Goal: Information Seeking & Learning: Learn about a topic

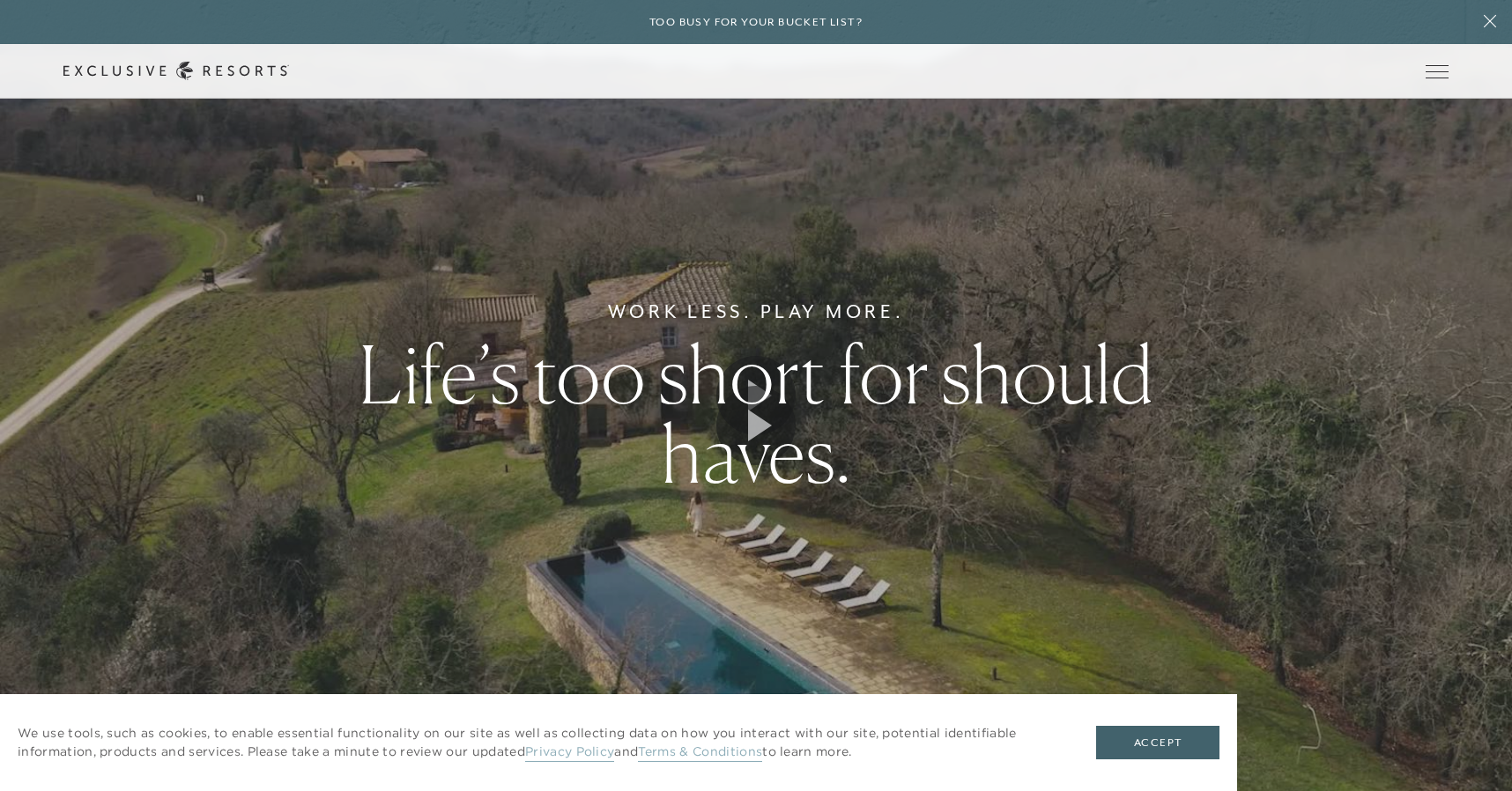
scroll to position [7530, 0]
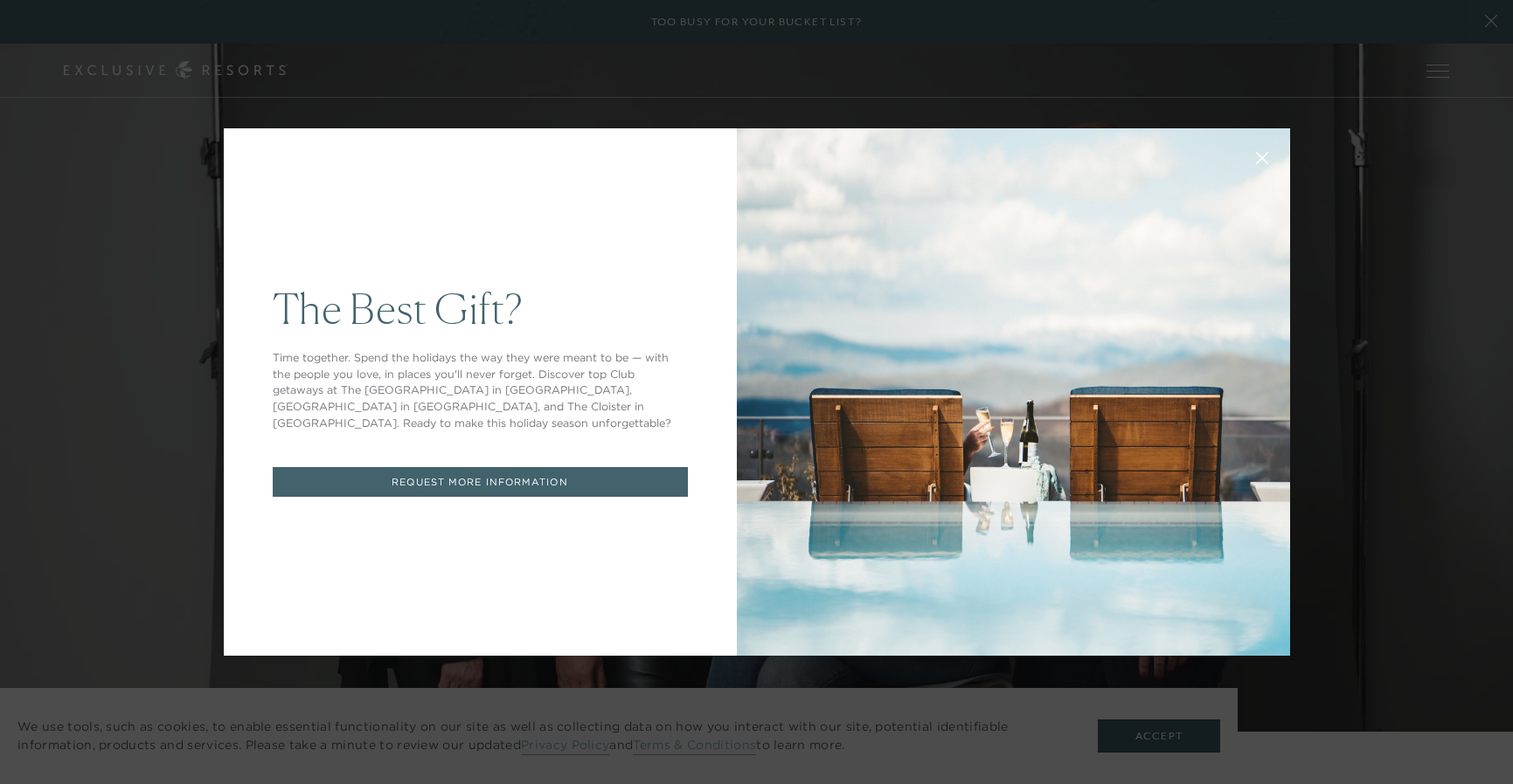
click at [1255, 159] on icon at bounding box center [1260, 157] width 13 height 13
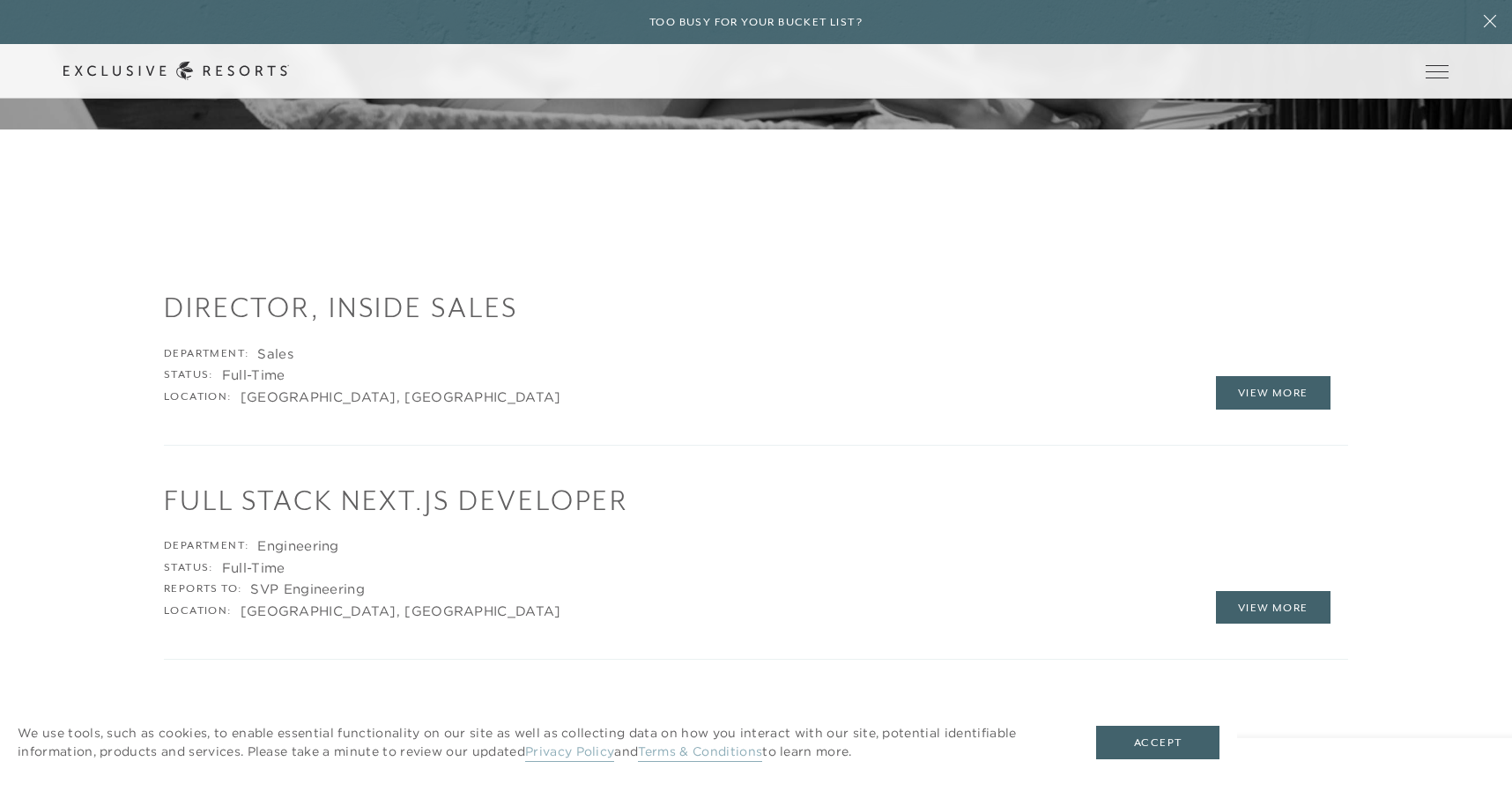
scroll to position [2335, 0]
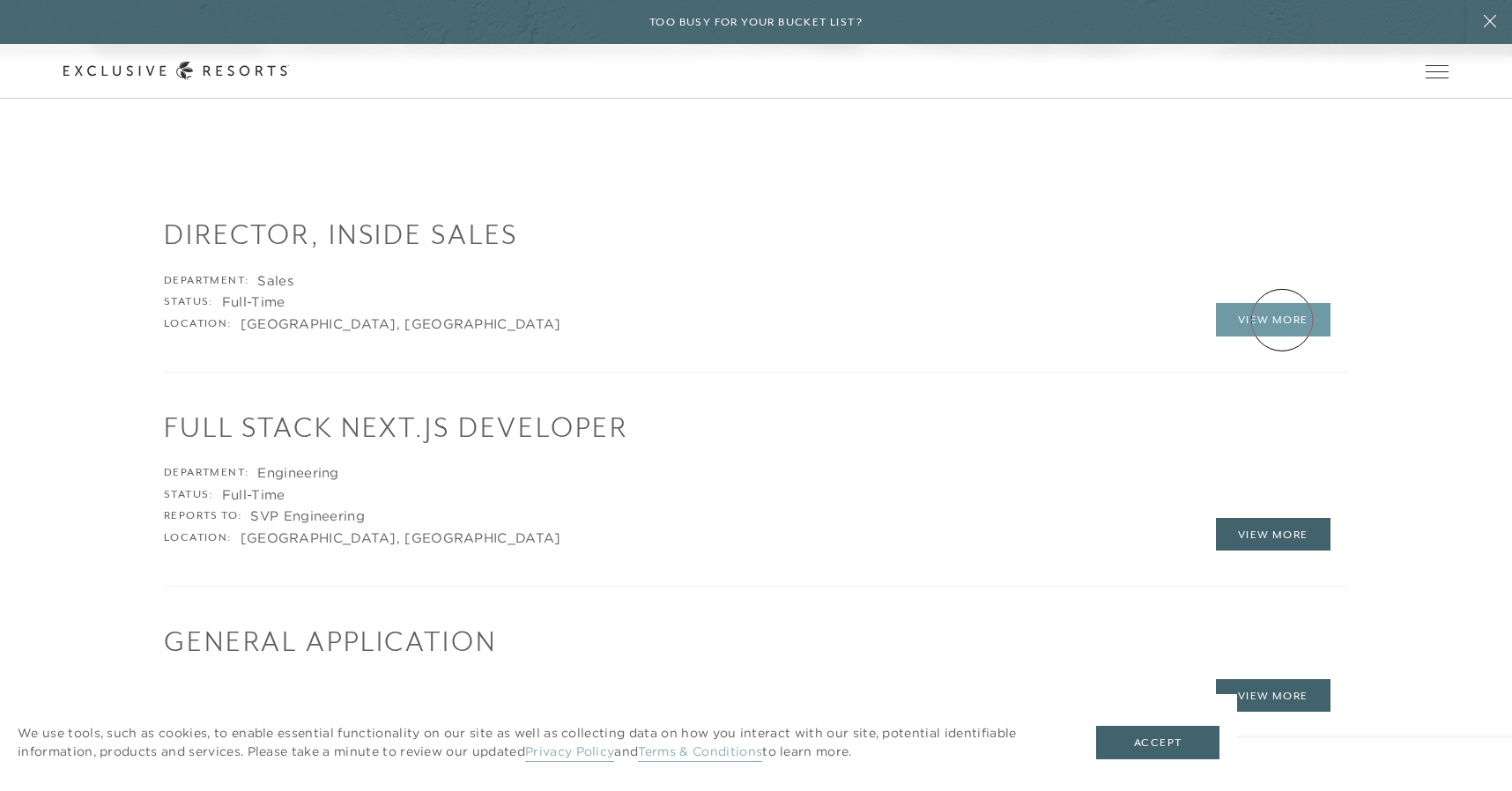
click at [1282, 320] on link "View More" at bounding box center [1273, 320] width 115 height 33
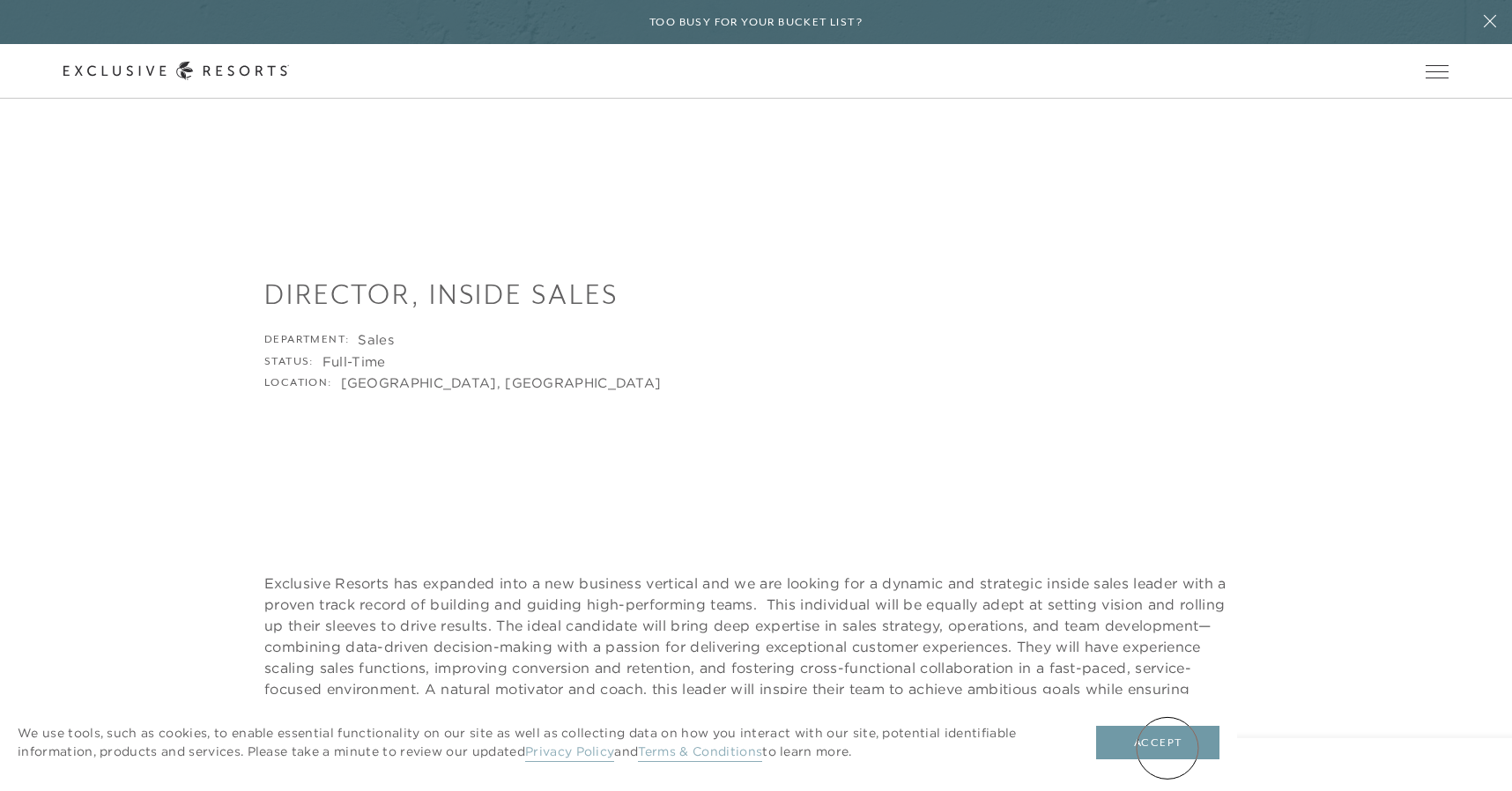
click at [1167, 748] on button "Accept" at bounding box center [1158, 743] width 123 height 33
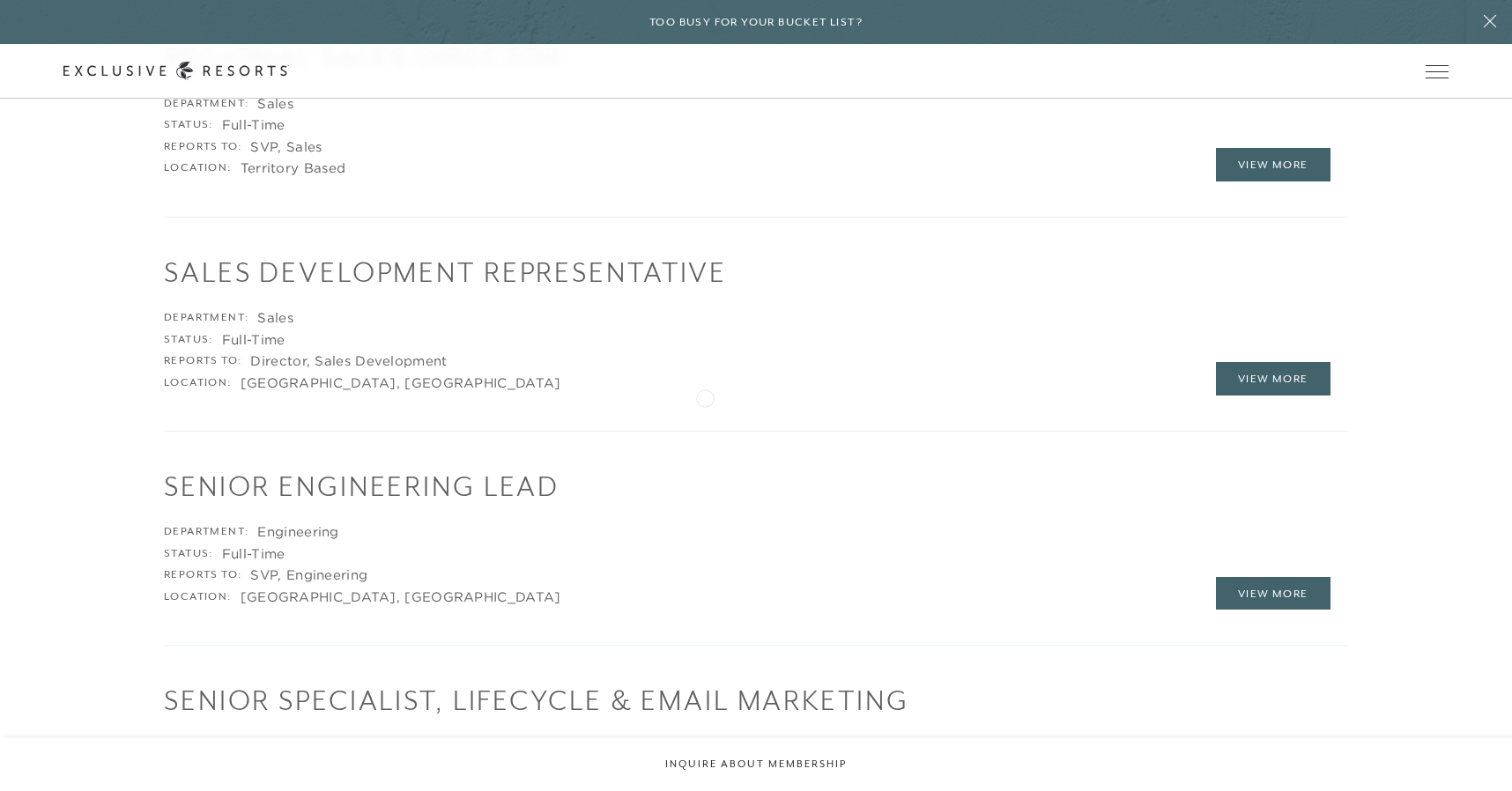
scroll to position [3183, 0]
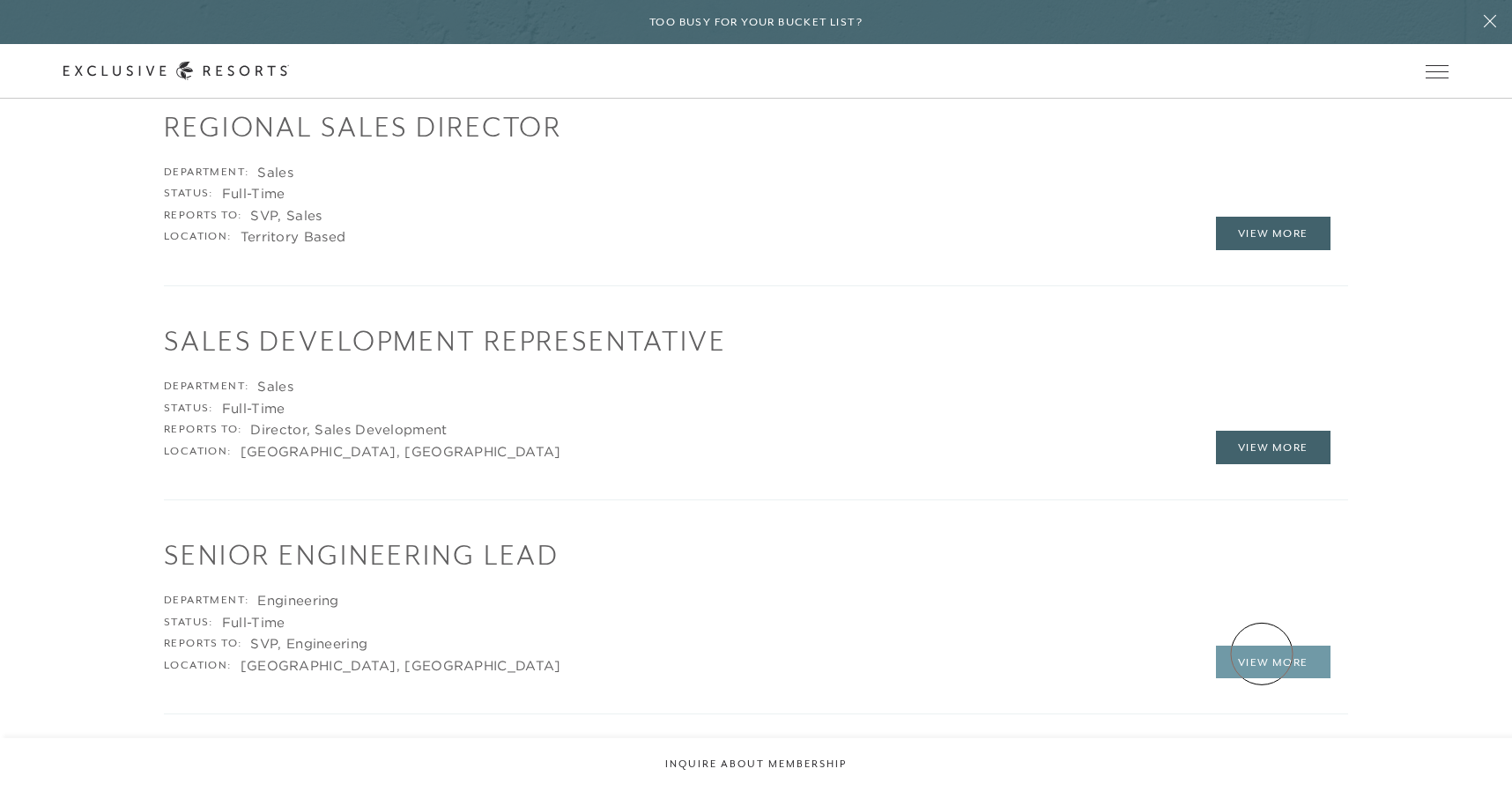
click at [1262, 654] on link "View More" at bounding box center [1273, 663] width 115 height 33
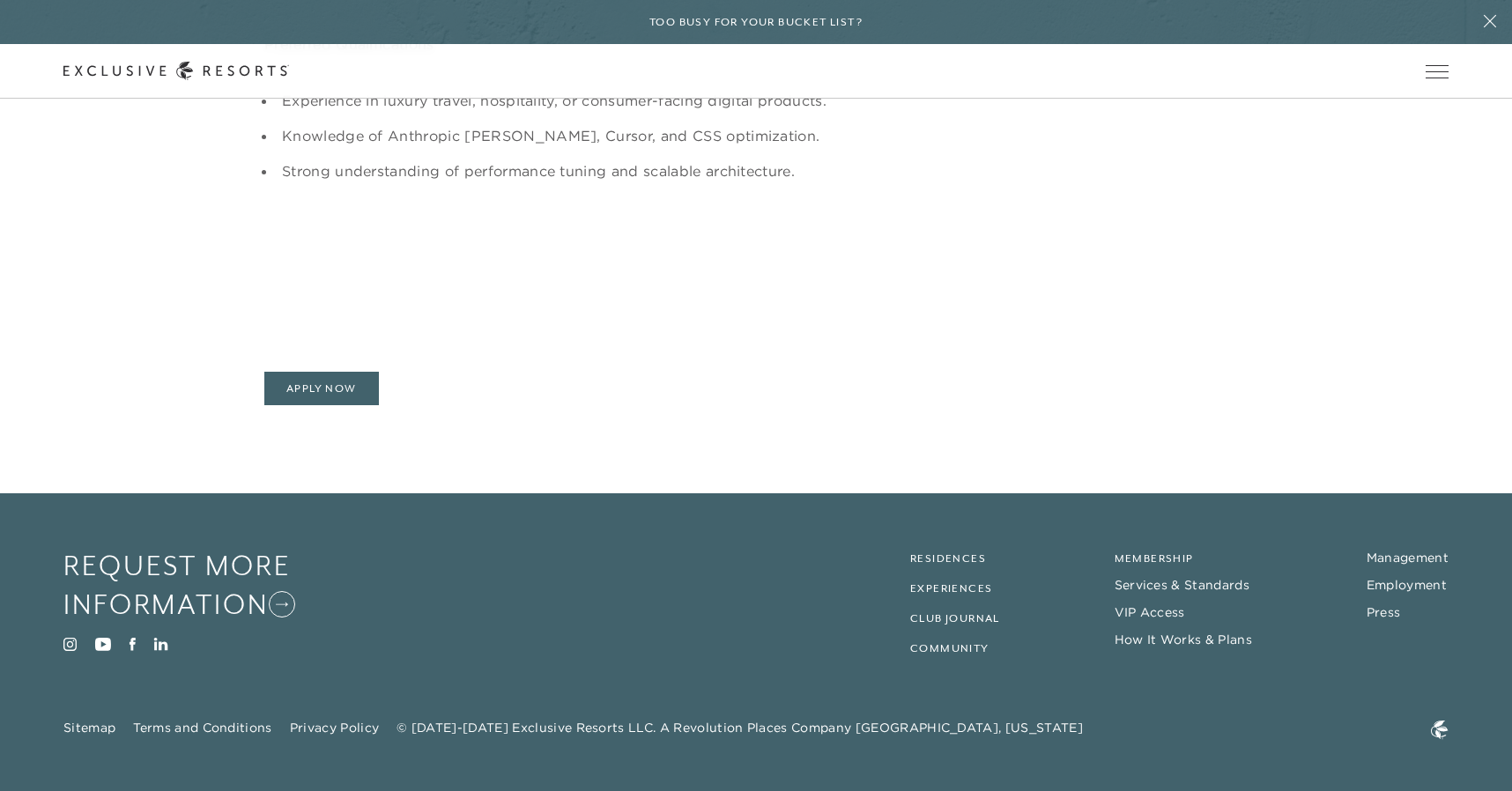
scroll to position [1465, 0]
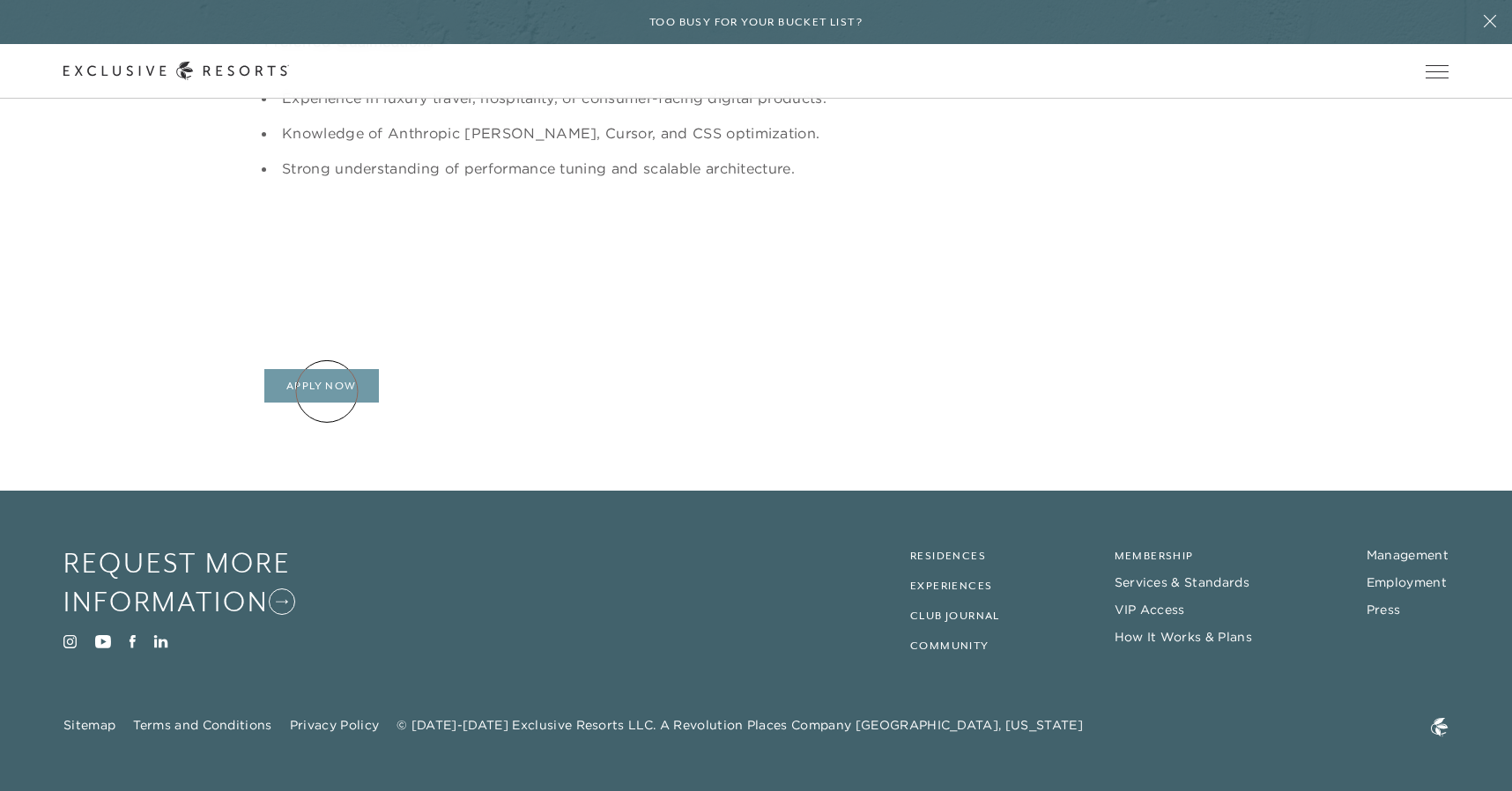
click at [327, 391] on link "Apply Now" at bounding box center [321, 386] width 115 height 33
